Goal: Navigation & Orientation: Go to known website

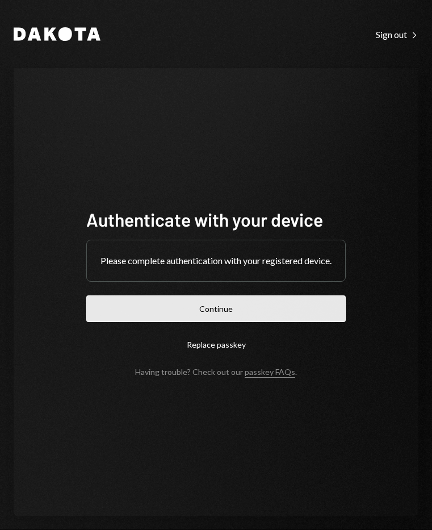
click at [267, 311] on button "Continue" at bounding box center [215, 308] width 259 height 27
